Goal: Task Accomplishment & Management: Manage account settings

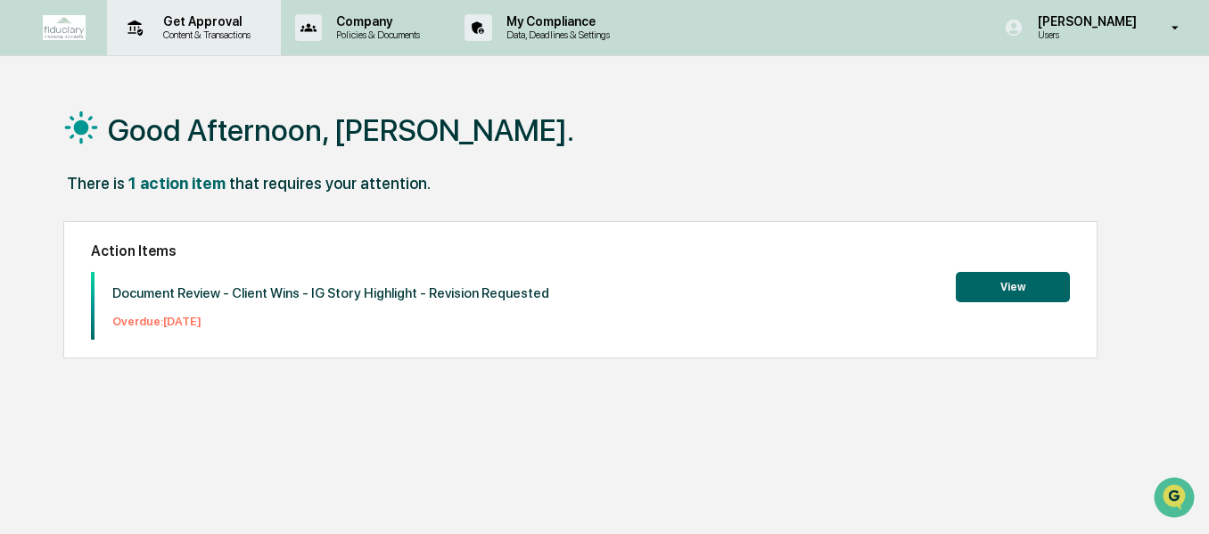
click at [241, 36] on p "Content & Transactions" at bounding box center [204, 35] width 111 height 12
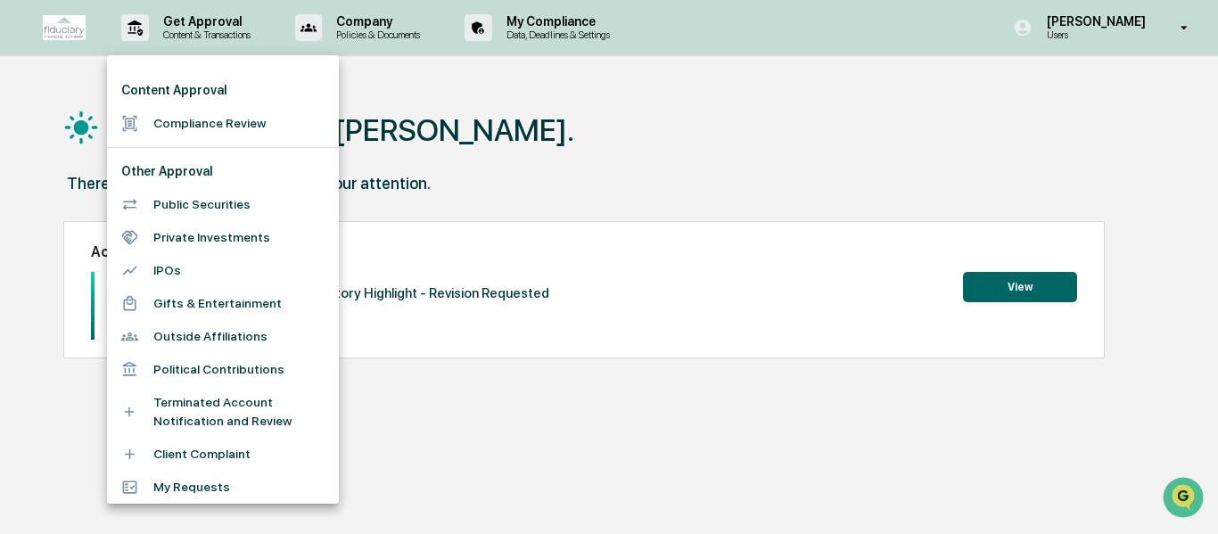
click at [198, 131] on li "Compliance Review" at bounding box center [223, 123] width 232 height 33
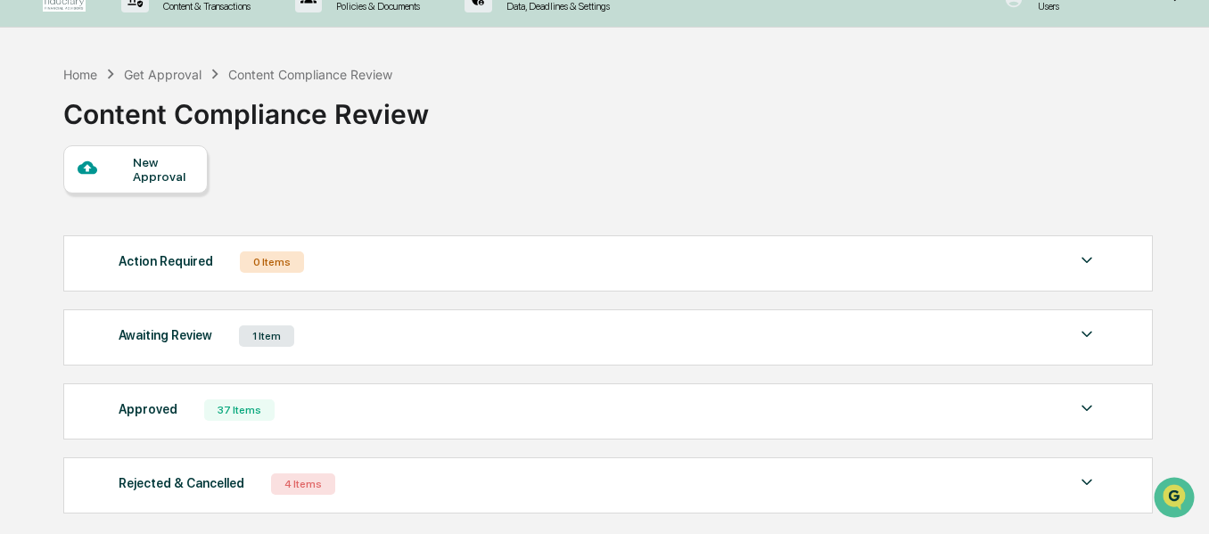
scroll to position [29, 0]
click at [400, 357] on div "Awaiting Review 1 Item File Name Review Id Created Date Requested By Compliance…" at bounding box center [607, 336] width 1089 height 56
click at [330, 335] on div "Awaiting Review 1 Item" at bounding box center [608, 335] width 979 height 25
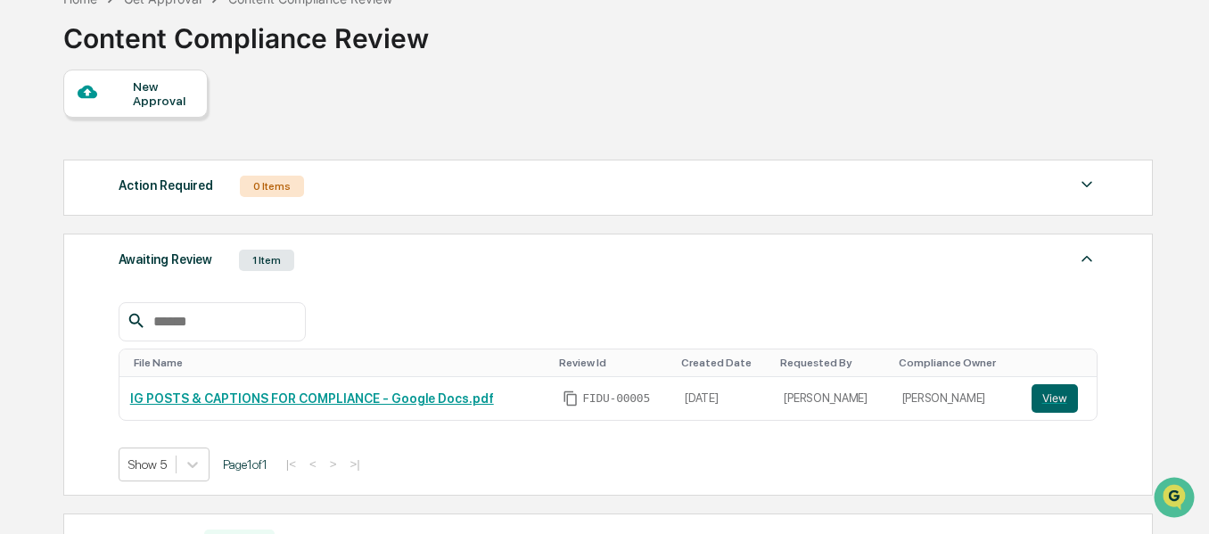
scroll to position [105, 0]
click at [350, 399] on link "IG POSTS & CAPTIONS FOR COMPLIANCE - Google Docs.pdf" at bounding box center [312, 397] width 364 height 14
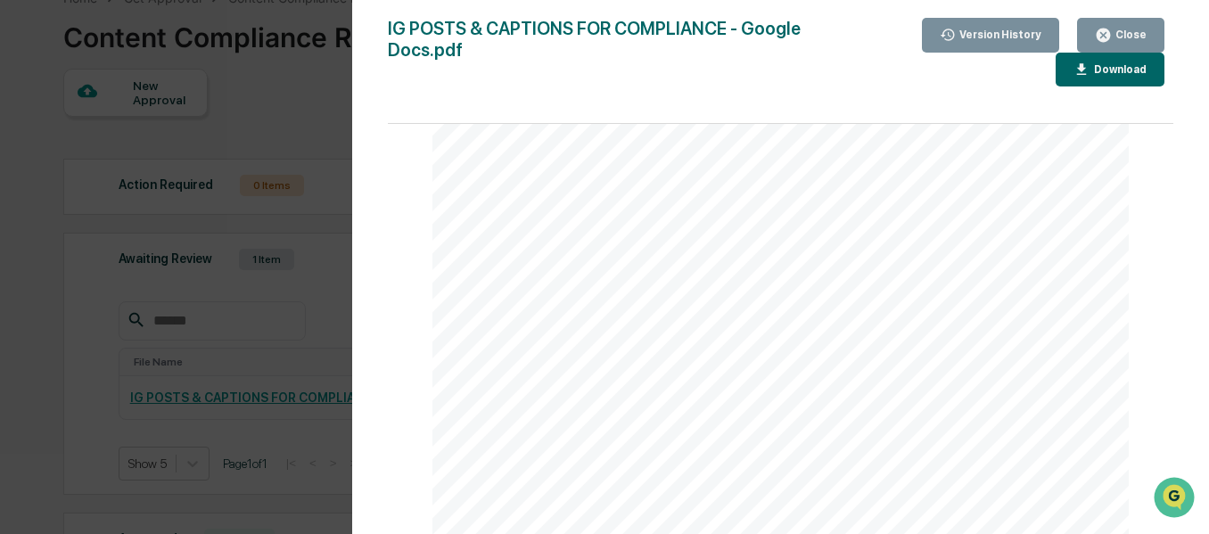
scroll to position [532, 0]
click at [988, 43] on div "Version History" at bounding box center [991, 35] width 103 height 17
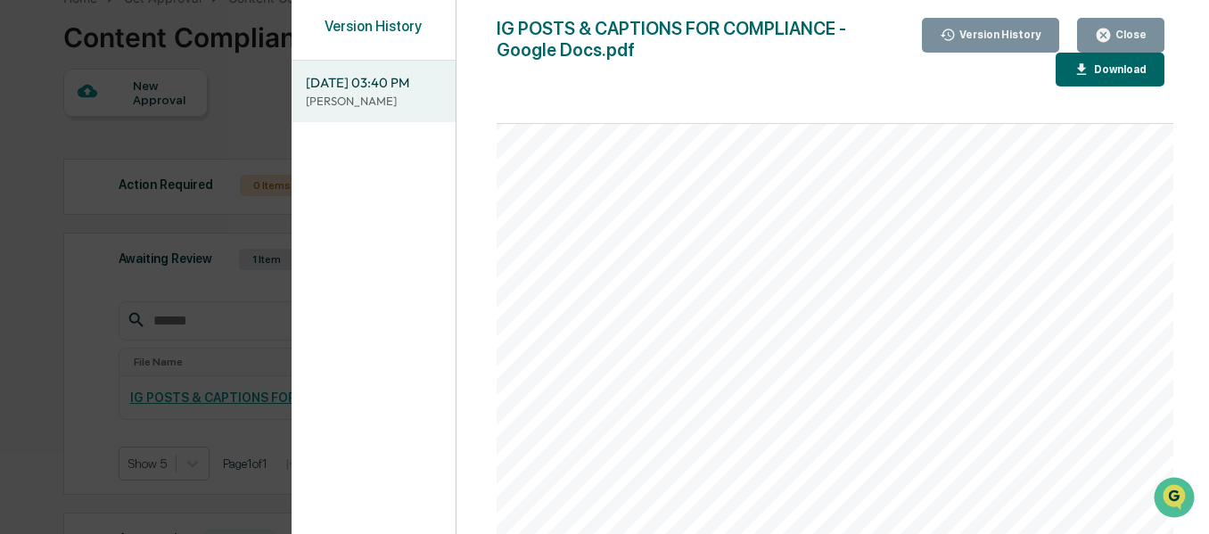
scroll to position [541, 0]
click at [1142, 22] on button "Close" at bounding box center [1120, 35] width 87 height 35
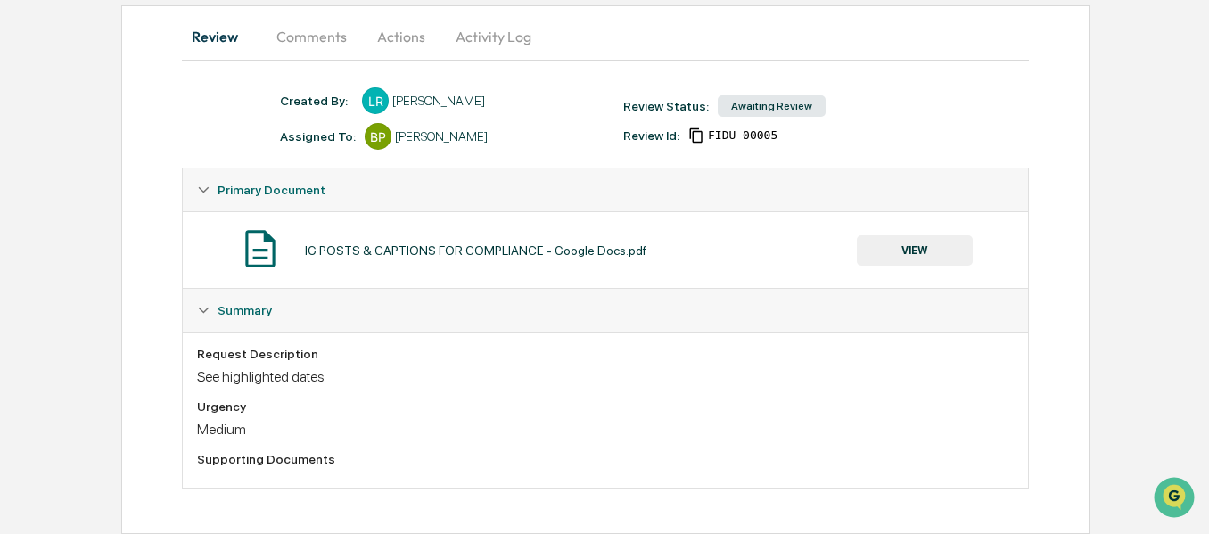
click at [926, 251] on button "VIEW" at bounding box center [915, 250] width 116 height 30
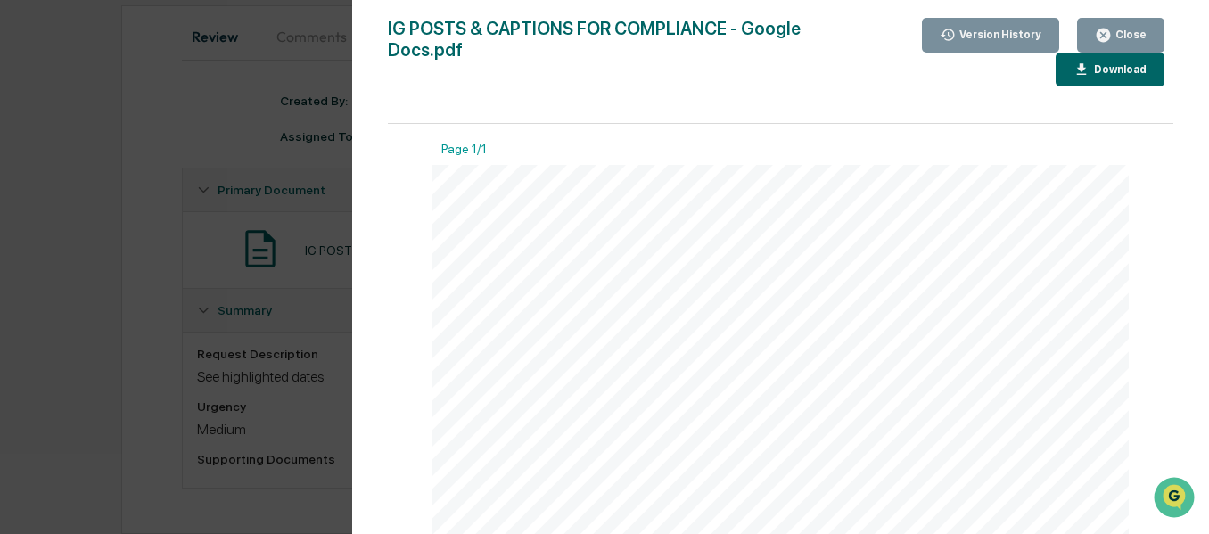
click at [1153, 41] on button "Close" at bounding box center [1120, 35] width 87 height 35
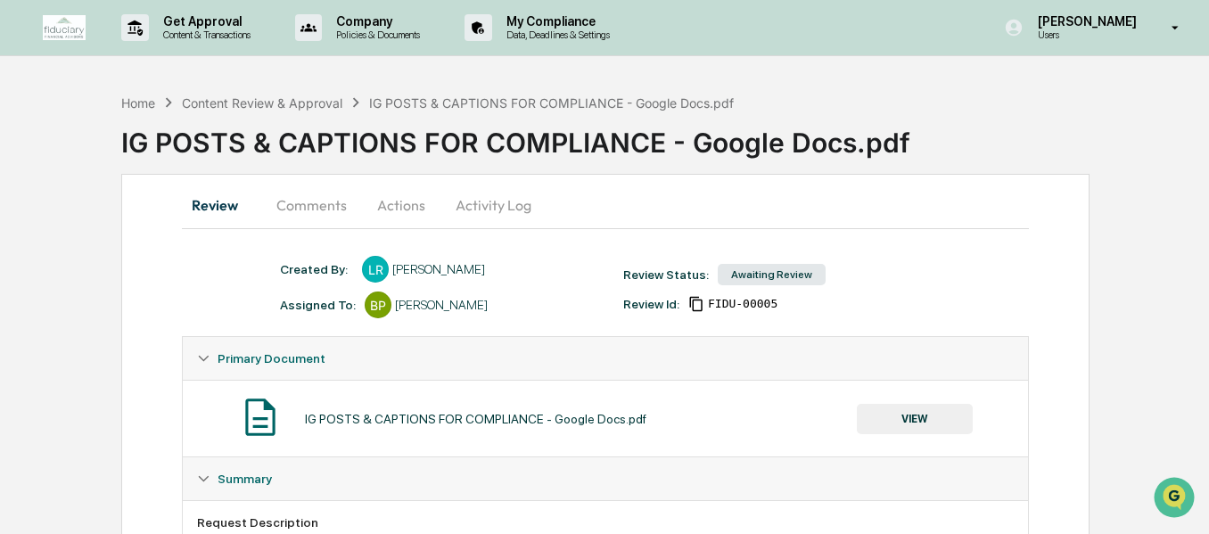
click at [316, 202] on button "Comments" at bounding box center [311, 205] width 99 height 43
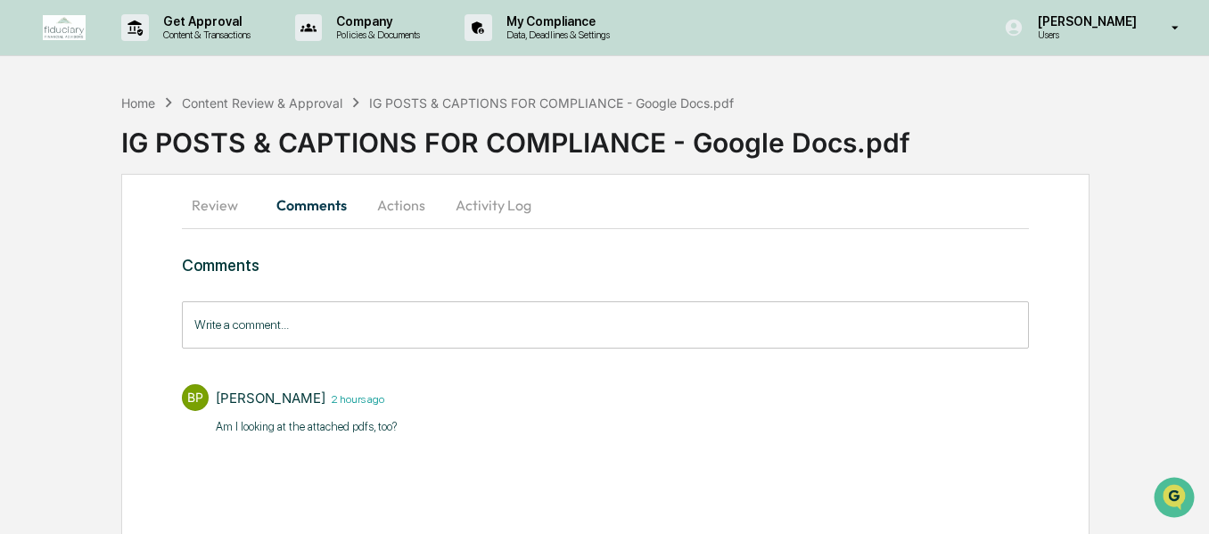
scroll to position [3, 0]
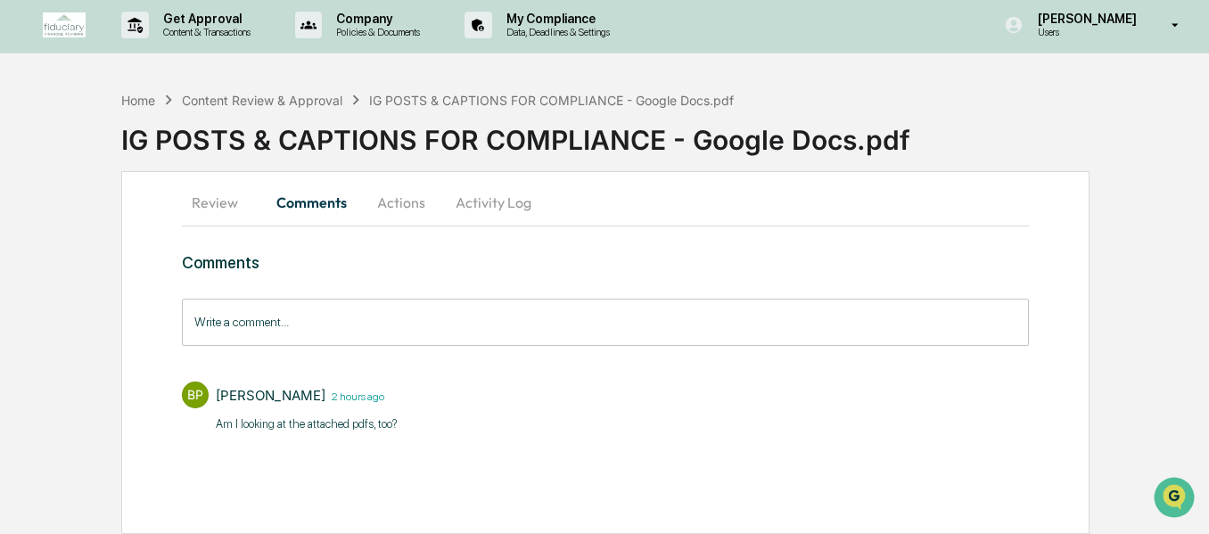
click at [415, 332] on input "Write a comment..." at bounding box center [605, 322] width 846 height 47
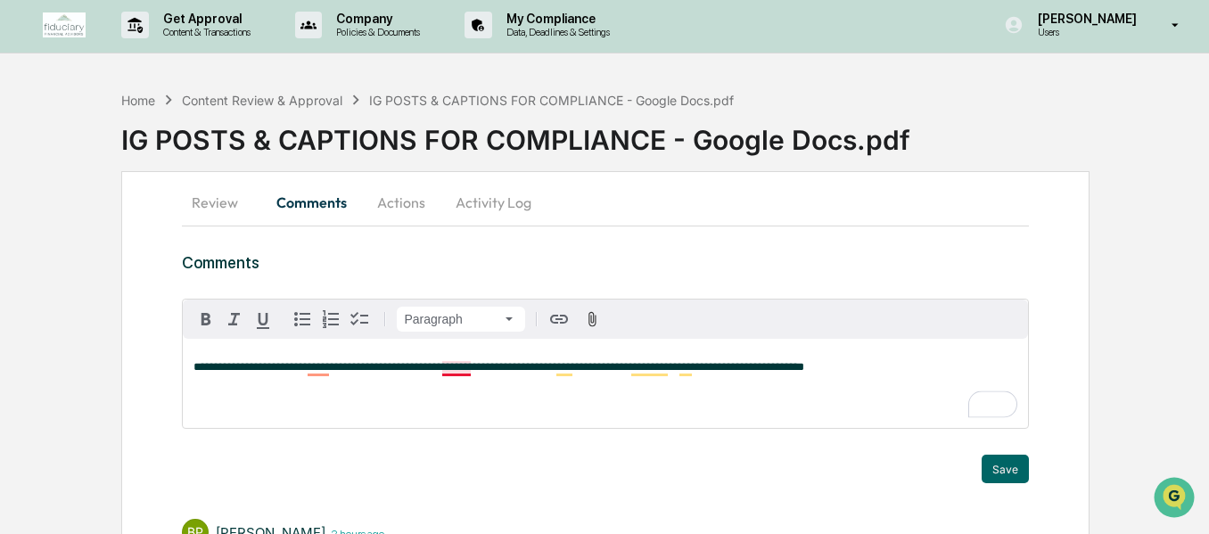
click at [466, 367] on span "**********" at bounding box center [498, 367] width 611 height 12
click at [992, 475] on button "Save" at bounding box center [1005, 469] width 47 height 29
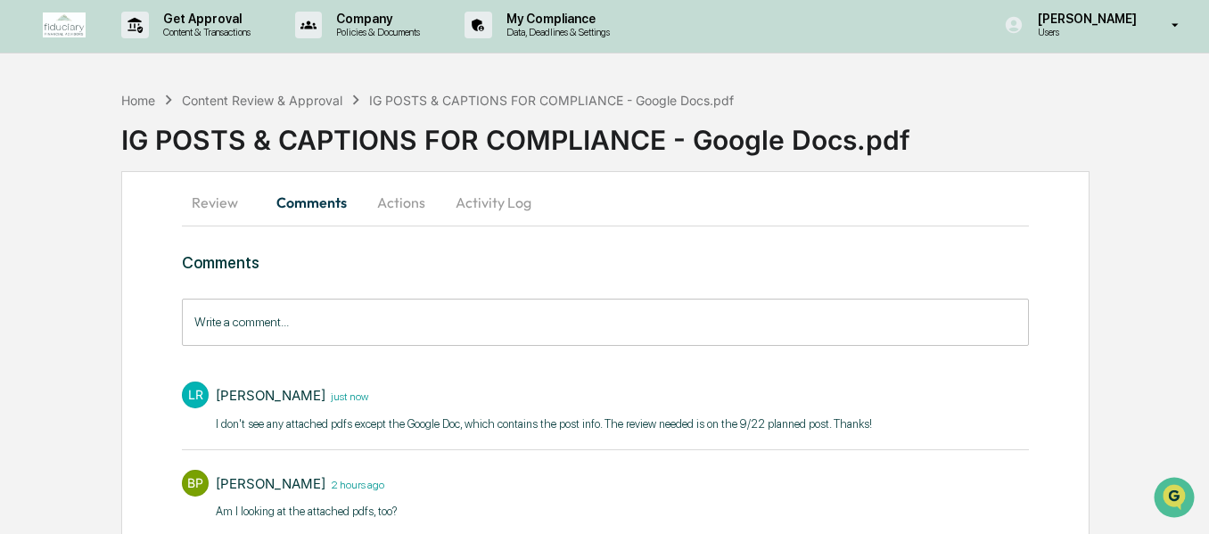
scroll to position [90, 0]
